Goal: Task Accomplishment & Management: Complete application form

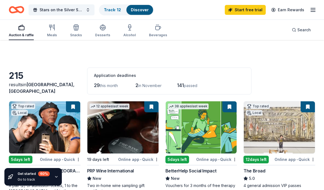
scroll to position [40, 0]
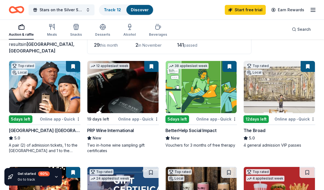
click at [252, 119] on div "12 days left" at bounding box center [255, 119] width 25 height 8
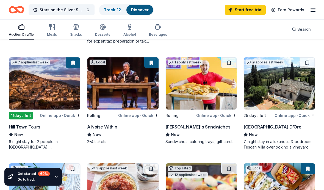
scroll to position [257, 0]
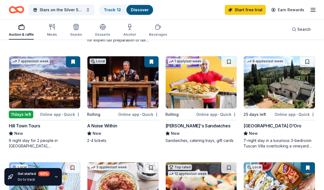
click at [38, 99] on img at bounding box center [44, 82] width 71 height 52
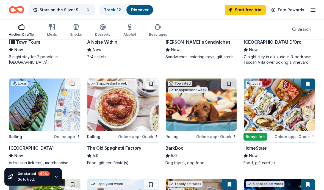
scroll to position [340, 0]
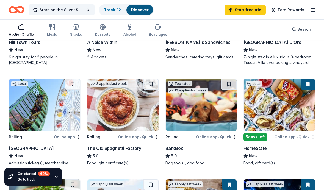
click at [254, 138] on div "5 days left" at bounding box center [255, 137] width 24 height 8
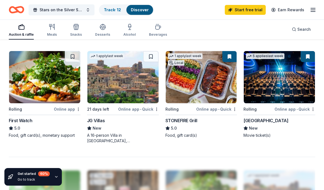
scroll to position [468, 0]
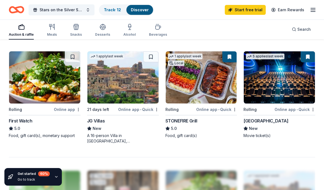
click at [275, 84] on img at bounding box center [279, 77] width 71 height 52
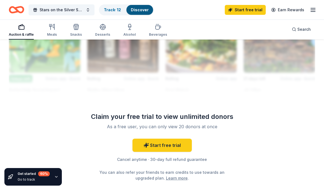
scroll to position [621, 0]
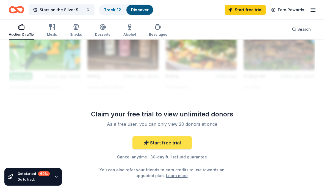
click at [165, 144] on link "Start free trial" at bounding box center [161, 142] width 59 height 13
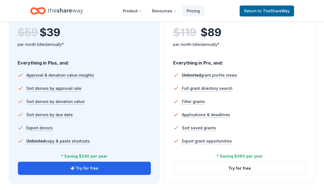
scroll to position [345, 0]
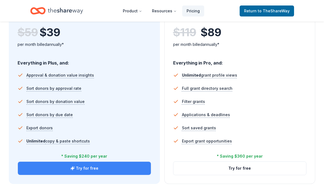
click at [118, 167] on button "Try for free" at bounding box center [84, 168] width 133 height 13
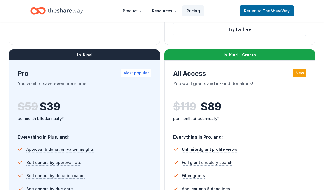
scroll to position [230, 0]
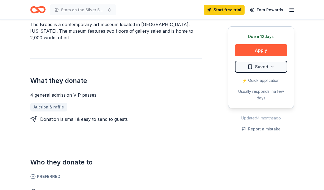
scroll to position [177, 0]
click at [267, 48] on button "Apply" at bounding box center [261, 50] width 52 height 12
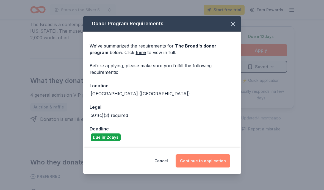
click at [195, 164] on button "Continue to application" at bounding box center [202, 160] width 55 height 13
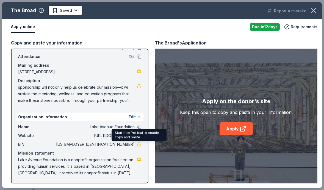
scroll to position [29, 0]
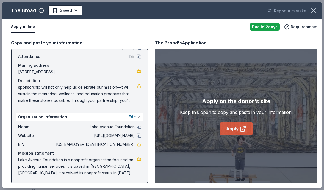
click at [236, 127] on link "Apply" at bounding box center [235, 128] width 33 height 13
click at [140, 127] on button at bounding box center [139, 127] width 4 height 4
drag, startPoint x: 112, startPoint y: 143, endPoint x: 135, endPoint y: 144, distance: 23.6
click at [135, 144] on div "EIN 95-4847950" at bounding box center [79, 144] width 123 height 7
drag, startPoint x: 135, startPoint y: 144, endPoint x: 114, endPoint y: 142, distance: 21.2
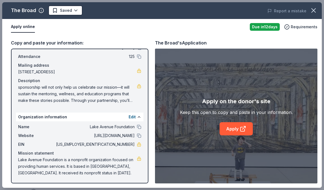
click at [114, 142] on div "EIN 95-4847950" at bounding box center [79, 144] width 123 height 7
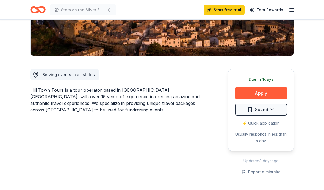
scroll to position [111, 0]
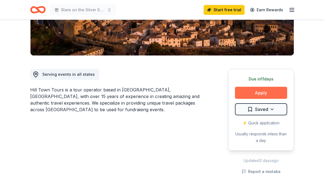
click at [260, 91] on button "Apply" at bounding box center [261, 93] width 52 height 12
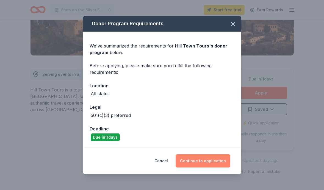
click at [205, 160] on button "Continue to application" at bounding box center [202, 160] width 55 height 13
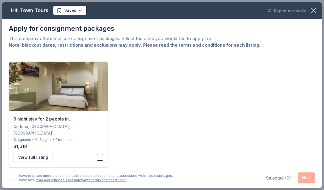
scroll to position [1, 0]
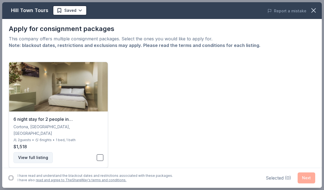
click at [40, 152] on button "View full listing" at bounding box center [32, 157] width 39 height 11
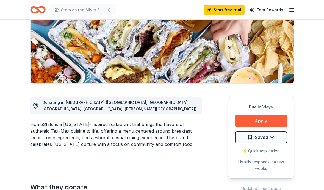
scroll to position [85, 0]
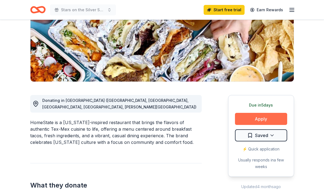
click at [261, 117] on button "Apply" at bounding box center [261, 119] width 52 height 12
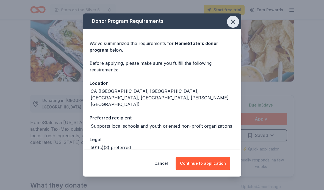
click at [233, 21] on icon "button" at bounding box center [233, 22] width 8 height 8
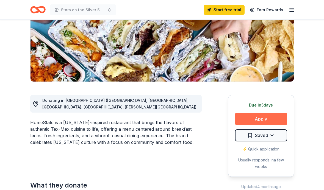
click at [255, 117] on button "Apply" at bounding box center [261, 119] width 52 height 12
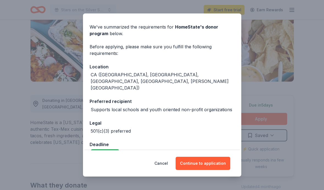
scroll to position [16, 0]
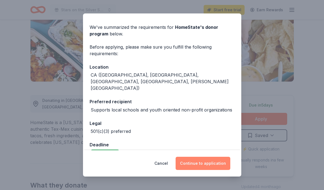
click at [206, 164] on button "Continue to application" at bounding box center [202, 163] width 55 height 13
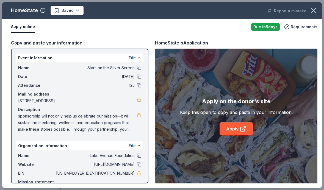
click at [139, 156] on button at bounding box center [139, 155] width 4 height 4
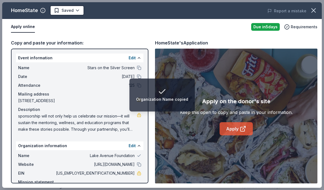
click at [231, 130] on link "Apply" at bounding box center [235, 128] width 33 height 13
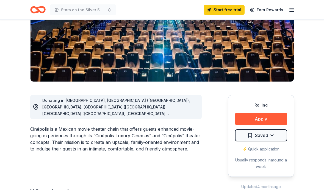
scroll to position [87, 0]
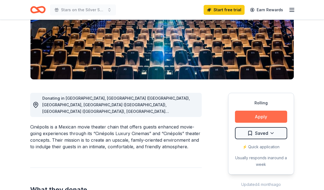
click at [258, 115] on button "Apply" at bounding box center [261, 117] width 52 height 12
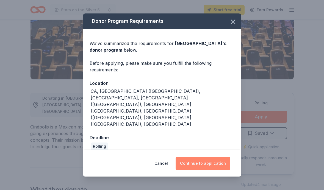
click at [203, 157] on button "Continue to application" at bounding box center [202, 163] width 55 height 13
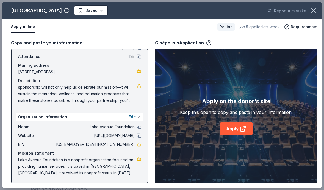
scroll to position [29, 0]
click at [243, 124] on link "Apply" at bounding box center [235, 128] width 33 height 13
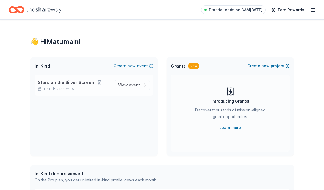
click at [81, 83] on span "Stars on the Silver Screen" at bounding box center [66, 82] width 56 height 7
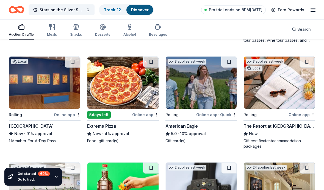
scroll to position [779, 0]
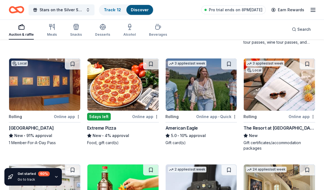
click at [48, 98] on img at bounding box center [44, 84] width 71 height 52
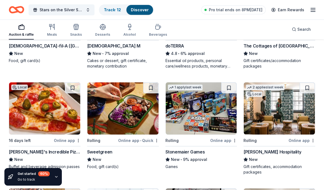
scroll to position [1407, 0]
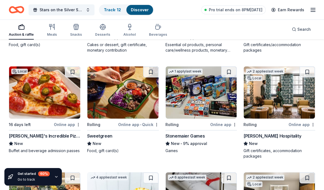
click at [128, 107] on img at bounding box center [122, 92] width 71 height 52
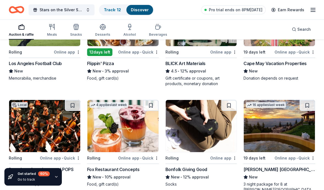
scroll to position [1143, 0]
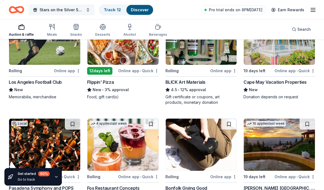
click at [71, 13] on button "Stars on the Silver Screen" at bounding box center [62, 9] width 66 height 11
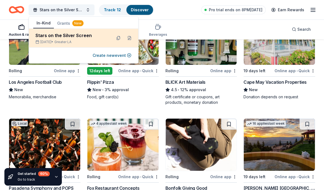
click at [68, 36] on div "Stars on the Silver Screen" at bounding box center [71, 35] width 72 height 7
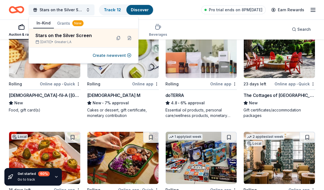
scroll to position [1384, 0]
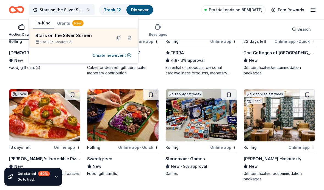
click at [127, 113] on img at bounding box center [122, 115] width 71 height 52
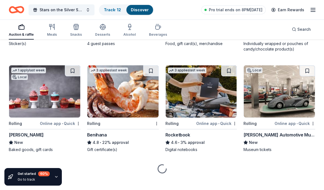
scroll to position [2033, 0]
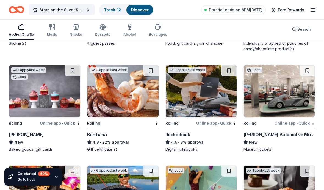
click at [143, 10] on link "Discover" at bounding box center [140, 9] width 18 height 5
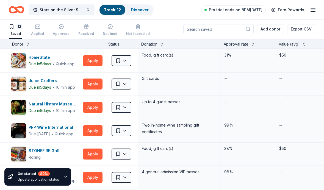
scroll to position [144, 0]
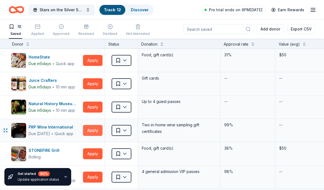
click at [96, 128] on button "Apply" at bounding box center [92, 130] width 19 height 11
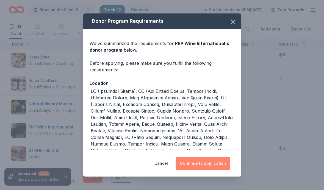
click at [202, 161] on button "Continue to application" at bounding box center [202, 163] width 55 height 13
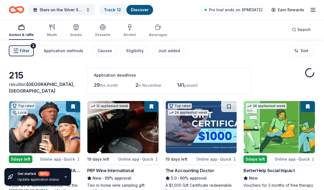
scroll to position [2033, 0]
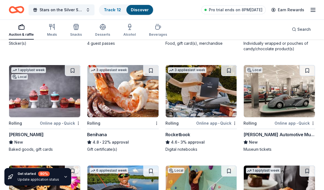
click at [142, 11] on link "Discover" at bounding box center [140, 9] width 18 height 5
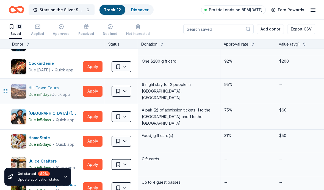
scroll to position [64, 0]
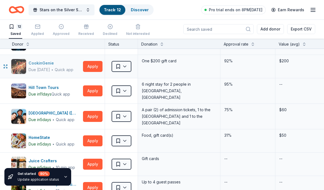
click at [67, 64] on div "CookinGenie" at bounding box center [51, 63] width 45 height 7
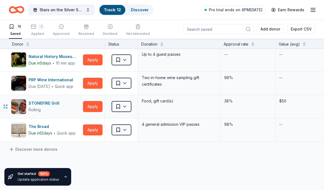
scroll to position [170, 0]
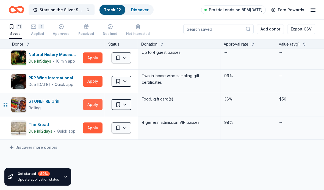
click at [91, 101] on button "Apply" at bounding box center [92, 104] width 19 height 11
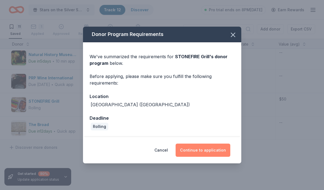
click at [206, 150] on button "Continue to application" at bounding box center [202, 150] width 55 height 13
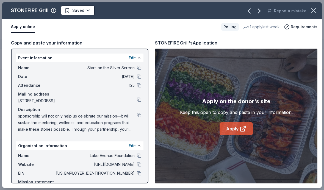
click at [237, 129] on link "Apply" at bounding box center [235, 128] width 33 height 13
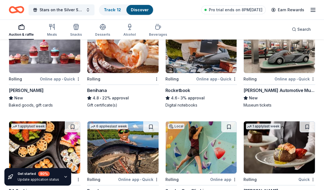
scroll to position [2032, 0]
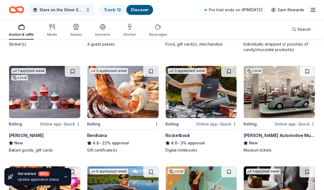
click at [274, 100] on img at bounding box center [279, 92] width 71 height 52
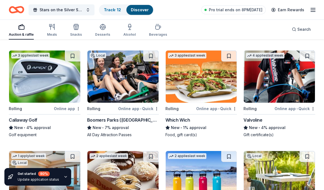
scroll to position [2878, 0]
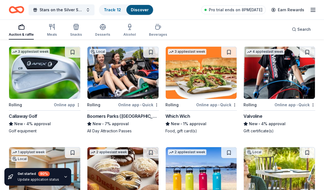
click at [47, 89] on img at bounding box center [44, 73] width 71 height 52
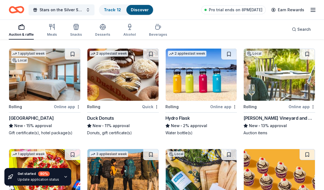
scroll to position [2977, 0]
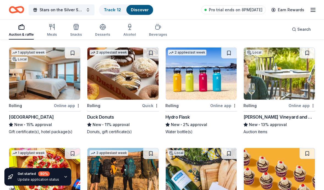
click at [286, 89] on img at bounding box center [279, 73] width 71 height 52
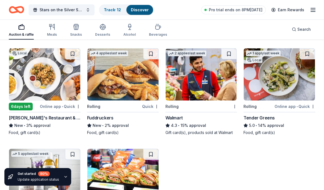
scroll to position [3289, 0]
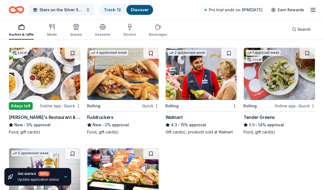
click at [282, 79] on img at bounding box center [279, 74] width 71 height 52
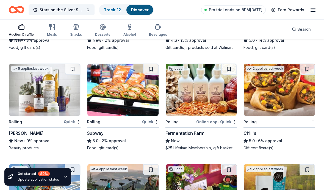
scroll to position [3374, 0]
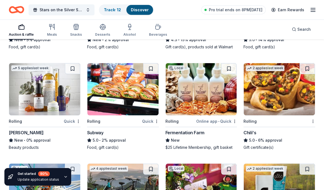
click at [60, 95] on img at bounding box center [44, 89] width 71 height 52
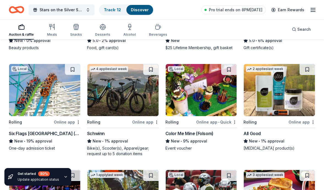
scroll to position [3476, 0]
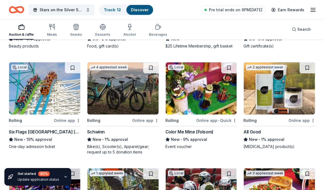
click at [212, 90] on img at bounding box center [201, 88] width 71 height 52
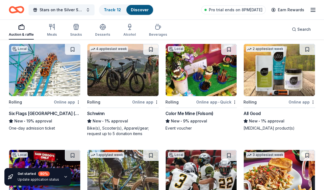
scroll to position [3495, 0]
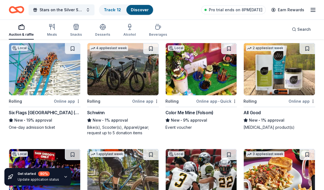
click at [54, 79] on img at bounding box center [44, 69] width 71 height 52
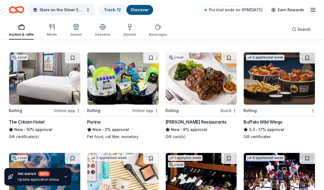
scroll to position [4111, 0]
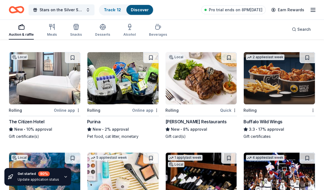
click at [277, 89] on img at bounding box center [279, 78] width 71 height 52
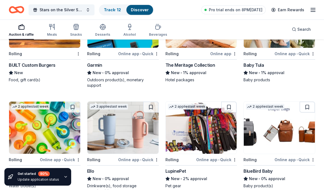
scroll to position [4879, 0]
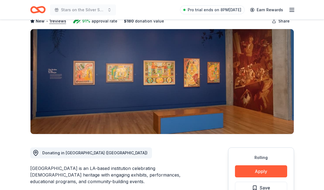
scroll to position [30, 0]
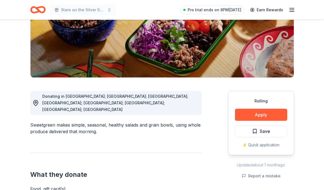
scroll to position [90, 0]
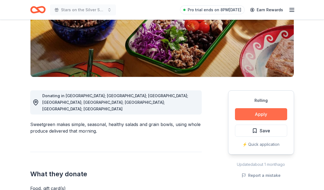
click at [262, 117] on button "Apply" at bounding box center [261, 114] width 52 height 12
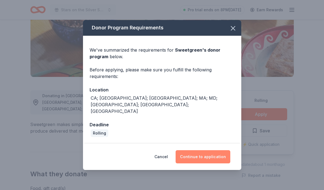
click at [210, 150] on button "Continue to application" at bounding box center [202, 156] width 55 height 13
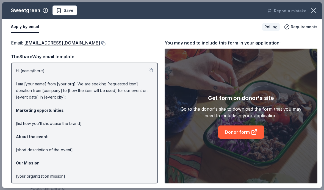
scroll to position [0, 0]
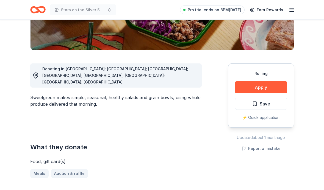
scroll to position [119, 0]
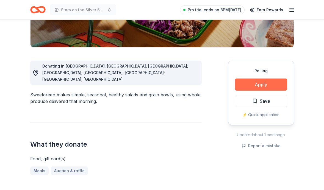
click at [261, 84] on button "Apply" at bounding box center [261, 85] width 52 height 12
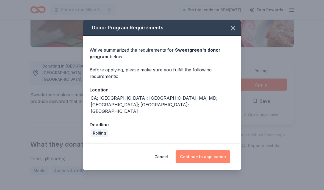
click at [197, 150] on button "Continue to application" at bounding box center [202, 156] width 55 height 13
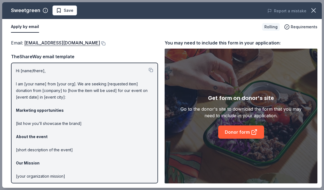
scroll to position [0, 0]
click at [150, 69] on button at bounding box center [151, 70] width 4 height 4
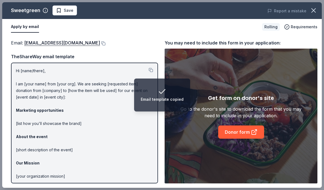
click at [98, 97] on p "Hi [name/there], I am [your name] from [your org]. We are seeking [requested it…" at bounding box center [84, 140] width 137 height 145
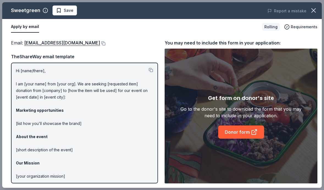
drag, startPoint x: 79, startPoint y: 94, endPoint x: 43, endPoint y: 90, distance: 35.8
click at [43, 89] on p "Hi [name/there], I am [your name] from [your org]. We are seeking [requested it…" at bounding box center [84, 140] width 137 height 145
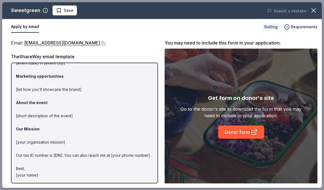
scroll to position [34, 0]
click at [237, 131] on link "Donor form" at bounding box center [241, 131] width 46 height 13
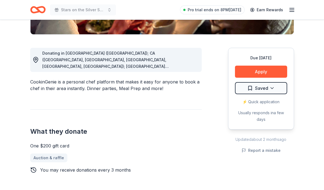
scroll to position [134, 0]
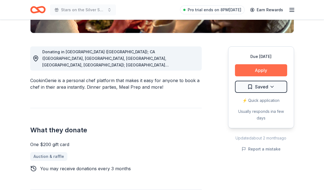
click at [256, 72] on button "Apply" at bounding box center [261, 70] width 52 height 12
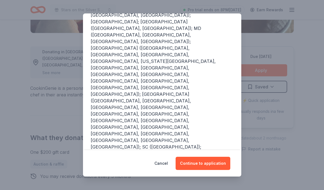
scroll to position [108, 0]
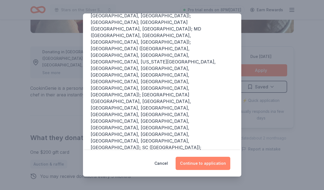
click at [207, 163] on button "Continue to application" at bounding box center [202, 163] width 55 height 13
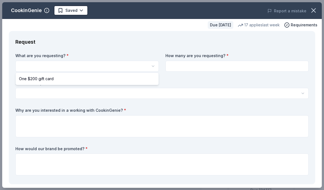
scroll to position [0, 0]
select select "One $200 gift card"
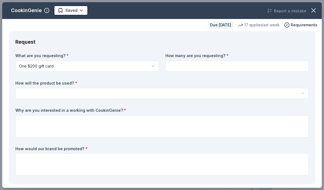
click at [298, 66] on input at bounding box center [236, 66] width 143 height 11
type input "1"
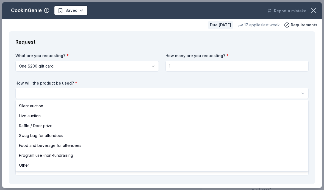
click at [173, 95] on html "Stars on the Silver Screen Saved Apply Due in 19 days Share CookinGenie 4.9 • 8…" at bounding box center [162, 95] width 324 height 190
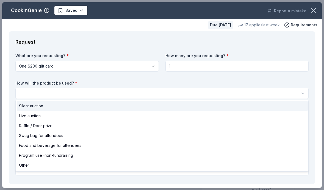
select select "silentAuction"
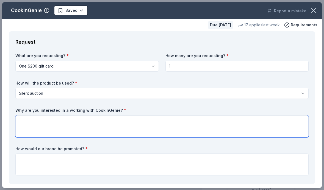
click at [55, 121] on textarea at bounding box center [161, 126] width 293 height 22
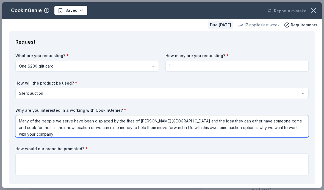
type textarea "Many of the people we serve have been displaced by the fires of Eaton Canyon an…"
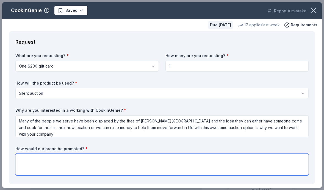
click at [70, 157] on textarea at bounding box center [161, 164] width 293 height 22
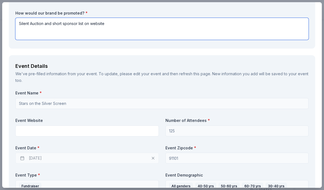
scroll to position [145, 0]
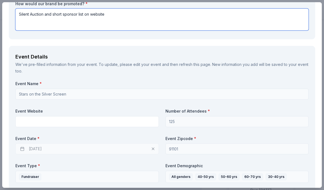
type textarea "Silent Auction and short sponsor list on website"
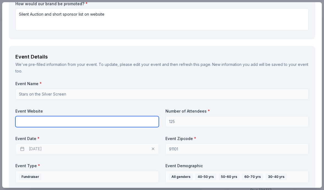
click at [94, 121] on input "text" at bounding box center [86, 121] width 143 height 11
paste input "https://e.givesmart.com/events/KX2/"
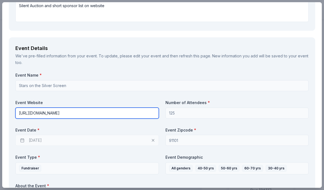
scroll to position [159, 0]
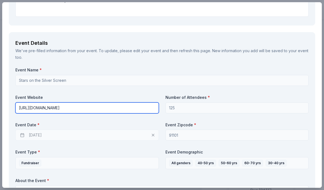
type input "https://e.givesmart.com/events/KX2/"
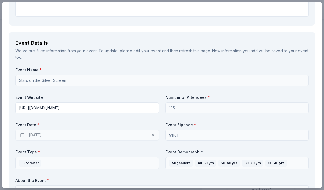
click at [130, 134] on div "11/04/2025" at bounding box center [86, 135] width 143 height 11
click at [60, 136] on div "11/04/2025" at bounding box center [86, 135] width 143 height 11
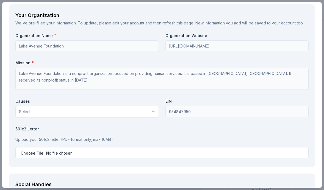
scroll to position [476, 0]
click at [152, 110] on button "Select" at bounding box center [86, 112] width 143 height 12
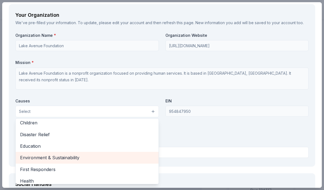
scroll to position [19, 0]
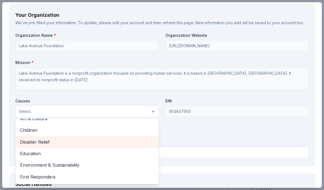
click at [116, 143] on div "Disaster Relief" at bounding box center [87, 142] width 143 height 12
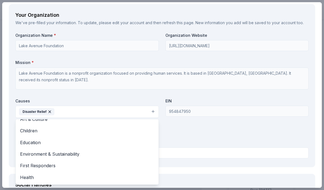
click at [189, 130] on div "Organization Name * Lake Avenue Foundation Organization Website http://www.gost…" at bounding box center [161, 97] width 293 height 128
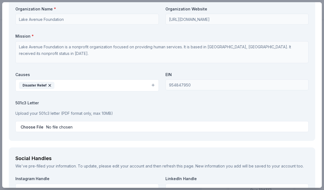
scroll to position [504, 0]
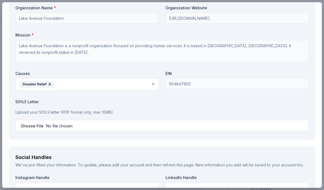
click at [33, 122] on input "file" at bounding box center [161, 125] width 293 height 11
type input "C:\fakepath\Combined IRS Letter.pdf"
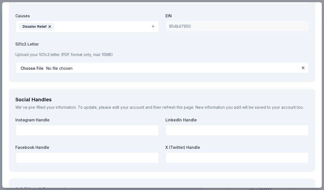
scroll to position [584, 0]
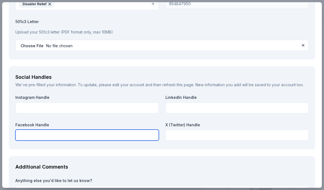
click at [79, 133] on input "text" at bounding box center [86, 135] width 143 height 11
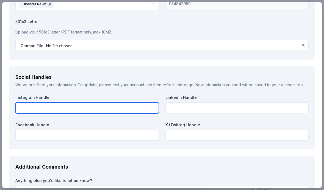
click at [86, 105] on input "text" at bounding box center [86, 107] width 143 height 11
type input "gostars_org"
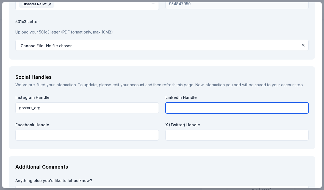
click at [190, 106] on input "text" at bounding box center [236, 107] width 143 height 11
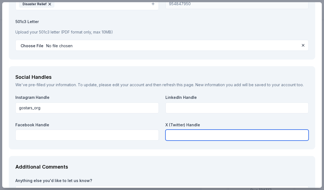
click at [189, 132] on input "text" at bounding box center [236, 135] width 143 height 11
type input "none"
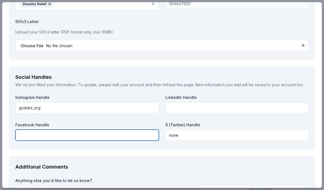
click at [112, 130] on input "text" at bounding box center [86, 135] width 143 height 11
type input "Stars: Illuminate Educate Advocate"
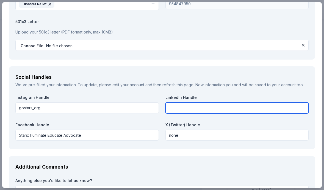
click at [181, 107] on input "text" at bounding box center [236, 107] width 143 height 11
type input "n"
type input "Stars:"
drag, startPoint x: 185, startPoint y: 102, endPoint x: 144, endPoint y: 109, distance: 40.8
click at [144, 109] on div "Instagram Handle gostars_org LinkedIn Handle Stars: Facebook Handle Stars: Illu…" at bounding box center [161, 119] width 293 height 48
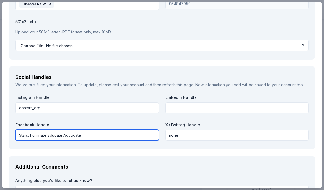
drag, startPoint x: 84, startPoint y: 132, endPoint x: 7, endPoint y: 130, distance: 77.4
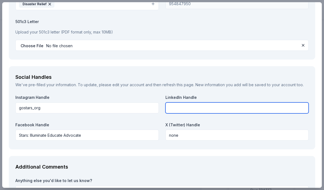
click at [179, 104] on input "text" at bounding box center [236, 107] width 143 height 11
paste input "Stars: Illuminate Educate Advocate"
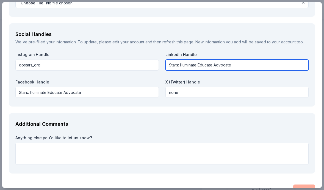
scroll to position [627, 0]
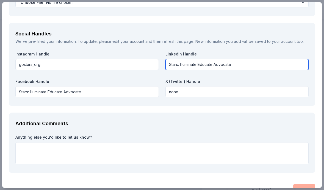
type input "Stars: Illuminate Educate Advocate"
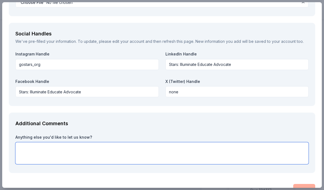
click at [135, 144] on textarea at bounding box center [161, 153] width 293 height 22
click at [110, 142] on textarea at bounding box center [161, 153] width 293 height 22
paste textarea "Pasadena, CA — [October 2, 2025] — Stars: Illuminate, Educate, Advocate invites…"
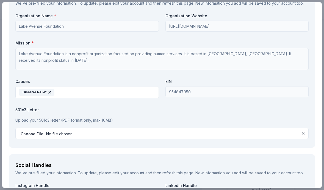
scroll to position [492, 0]
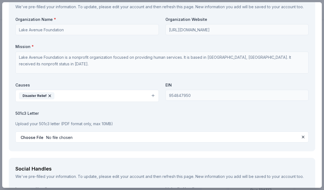
type textarea "Pasadena, CA — [October 2, 2025] — Stars: Illuminate, Educate, Advocate invites…"
click at [96, 92] on button "Disaster Relief" at bounding box center [86, 96] width 143 height 12
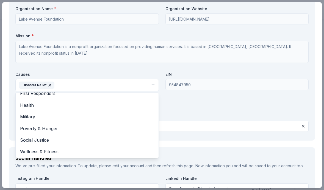
scroll to position [64, 0]
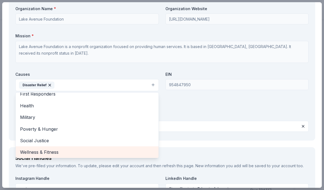
click at [45, 149] on span "Wellness & Fitness" at bounding box center [87, 152] width 134 height 7
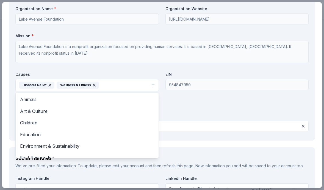
scroll to position [0, 0]
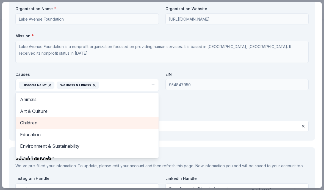
click at [33, 121] on span "Children" at bounding box center [87, 122] width 134 height 7
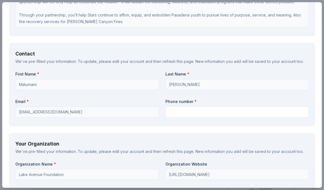
scroll to position [344, 0]
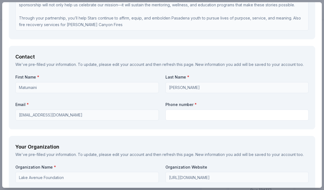
click at [183, 114] on div "Request What are you requesting? * One $200 gift card One $200 gift card How ma…" at bounding box center [161, 103] width 319 height 833
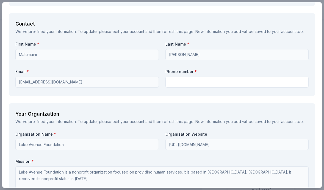
scroll to position [377, 0]
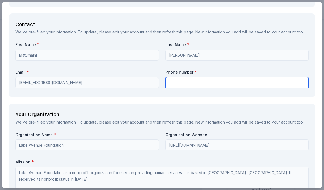
click at [201, 80] on input "text" at bounding box center [236, 82] width 143 height 11
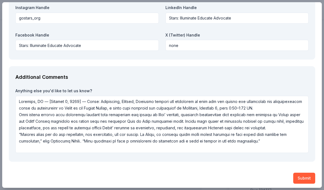
scroll to position [673, 0]
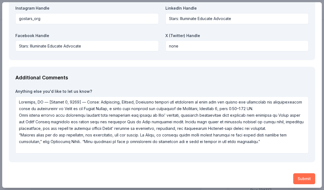
type input "626-247-4271"
click at [299, 173] on button "Submit" at bounding box center [304, 178] width 22 height 11
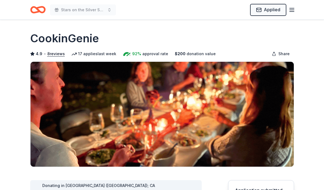
scroll to position [0, 0]
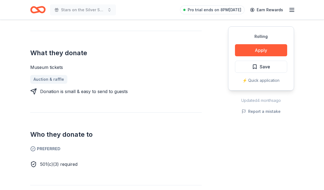
scroll to position [205, 0]
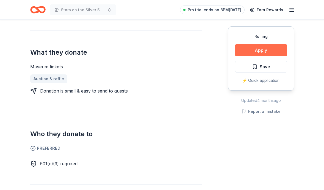
click at [265, 47] on button "Apply" at bounding box center [261, 50] width 52 height 12
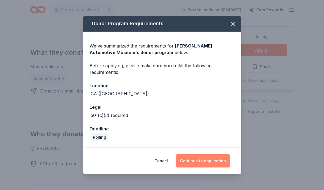
click at [195, 160] on button "Continue to application" at bounding box center [202, 160] width 55 height 13
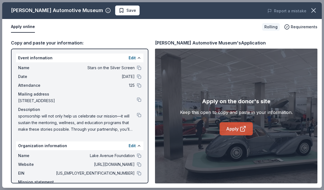
click at [237, 126] on link "Apply" at bounding box center [235, 128] width 33 height 13
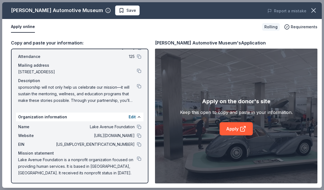
scroll to position [29, 0]
drag, startPoint x: 91, startPoint y: 172, endPoint x: 38, endPoint y: 163, distance: 53.2
click at [38, 163] on span "Lake Avenue Foundation is a nonprofit organization focused on providing human s…" at bounding box center [77, 166] width 119 height 20
drag, startPoint x: 19, startPoint y: 160, endPoint x: 51, endPoint y: 164, distance: 31.8
click at [51, 164] on span "Lake Avenue Foundation is a nonprofit organization focused on providing human s…" at bounding box center [77, 166] width 119 height 20
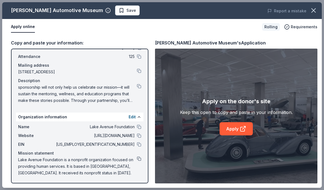
click at [137, 157] on button at bounding box center [139, 158] width 4 height 4
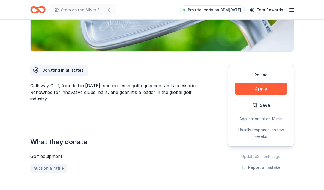
scroll to position [116, 0]
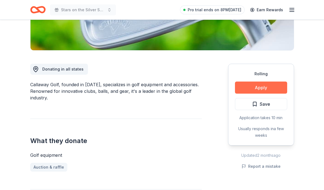
click at [262, 87] on button "Apply" at bounding box center [261, 88] width 52 height 12
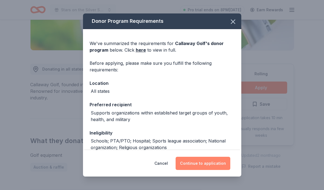
click at [211, 164] on button "Continue to application" at bounding box center [202, 163] width 55 height 13
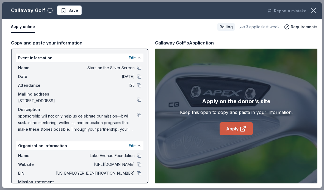
click at [241, 127] on icon at bounding box center [242, 128] width 7 height 7
click at [229, 130] on link "Apply" at bounding box center [235, 128] width 33 height 13
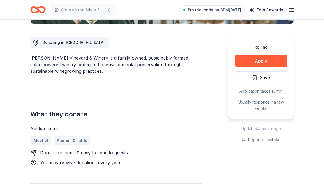
scroll to position [147, 0]
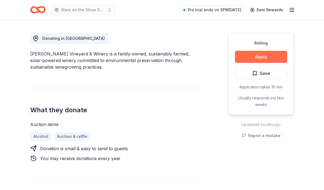
click at [269, 54] on button "Apply" at bounding box center [261, 57] width 52 height 12
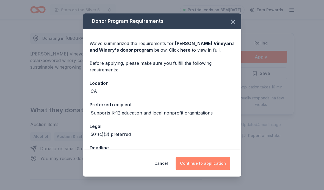
click at [200, 162] on button "Continue to application" at bounding box center [202, 163] width 55 height 13
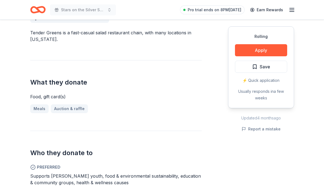
scroll to position [176, 0]
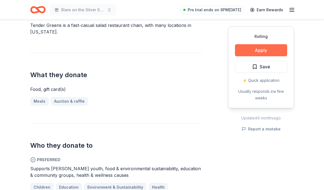
click at [261, 52] on button "Apply" at bounding box center [261, 50] width 52 height 12
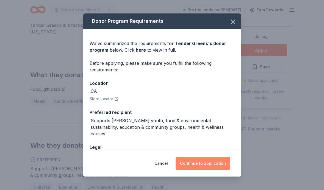
click at [202, 160] on button "Continue to application" at bounding box center [202, 163] width 55 height 13
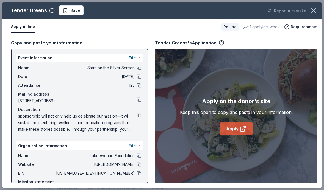
click at [230, 128] on link "Apply" at bounding box center [235, 128] width 33 height 13
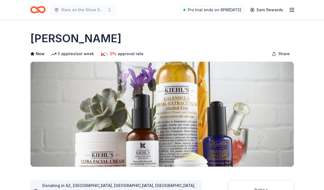
scroll to position [135, 0]
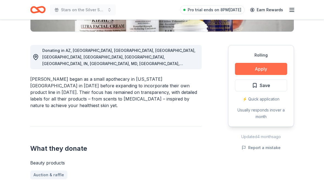
click at [266, 69] on button "Apply" at bounding box center [261, 69] width 52 height 12
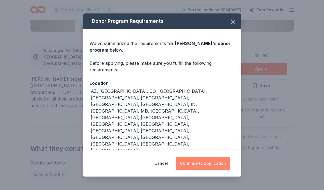
click at [206, 167] on button "Continue to application" at bounding box center [202, 163] width 55 height 13
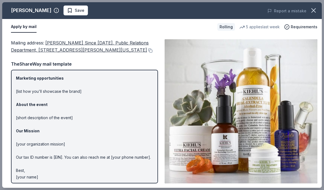
scroll to position [41, 0]
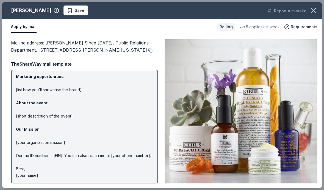
click at [135, 151] on p "Hi [name/there], I am [your name] from [your org]. We are seeking [requested it…" at bounding box center [84, 106] width 137 height 145
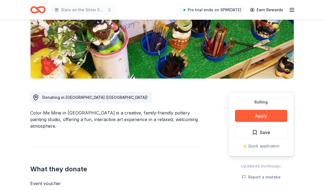
scroll to position [88, 0]
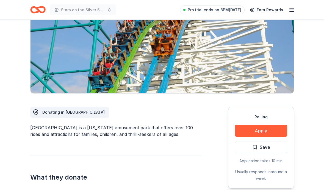
scroll to position [92, 0]
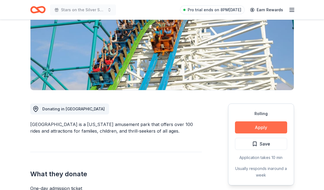
click at [258, 121] on button "Apply" at bounding box center [261, 127] width 52 height 12
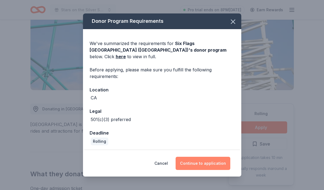
click at [203, 158] on button "Continue to application" at bounding box center [202, 163] width 55 height 13
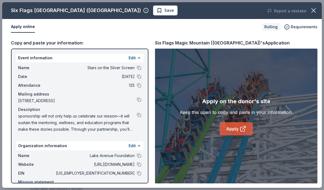
click at [239, 129] on link "Apply" at bounding box center [235, 128] width 33 height 13
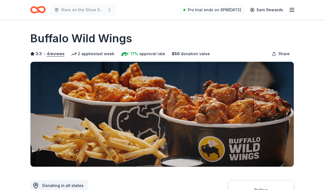
scroll to position [158, 0]
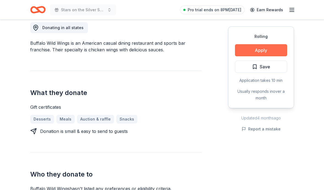
click at [266, 51] on button "Apply" at bounding box center [261, 50] width 52 height 12
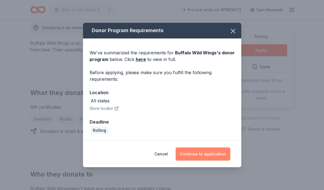
click at [192, 156] on button "Continue to application" at bounding box center [202, 153] width 55 height 13
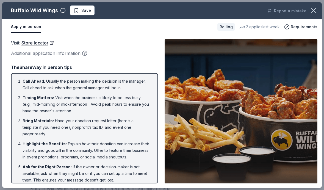
scroll to position [0, 0]
